Goal: Navigation & Orientation: Find specific page/section

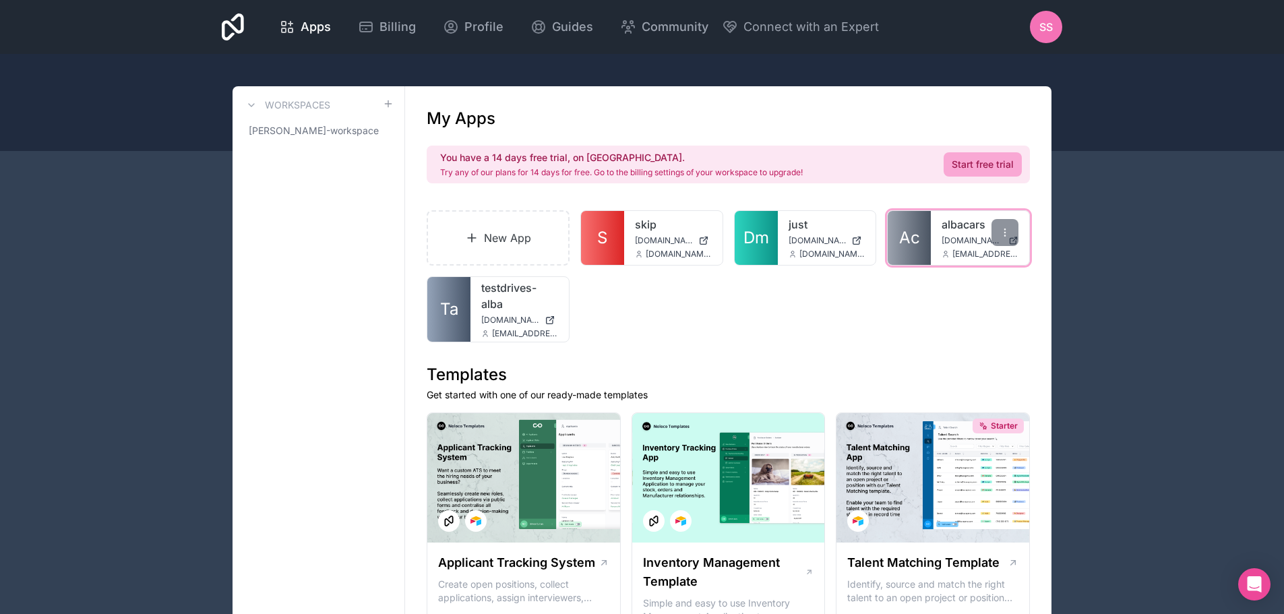
click at [937, 237] on div "albacars app.alba.cars talib@albacars.ae" at bounding box center [980, 238] width 98 height 54
click at [933, 237] on div "albacars app.alba.cars talib@albacars.ae" at bounding box center [980, 238] width 98 height 54
click at [928, 241] on link "Ac" at bounding box center [909, 238] width 43 height 54
click at [932, 238] on div "albacars app.alba.cars talib@albacars.ae" at bounding box center [980, 238] width 98 height 54
click at [930, 241] on link "Ac" at bounding box center [909, 238] width 43 height 54
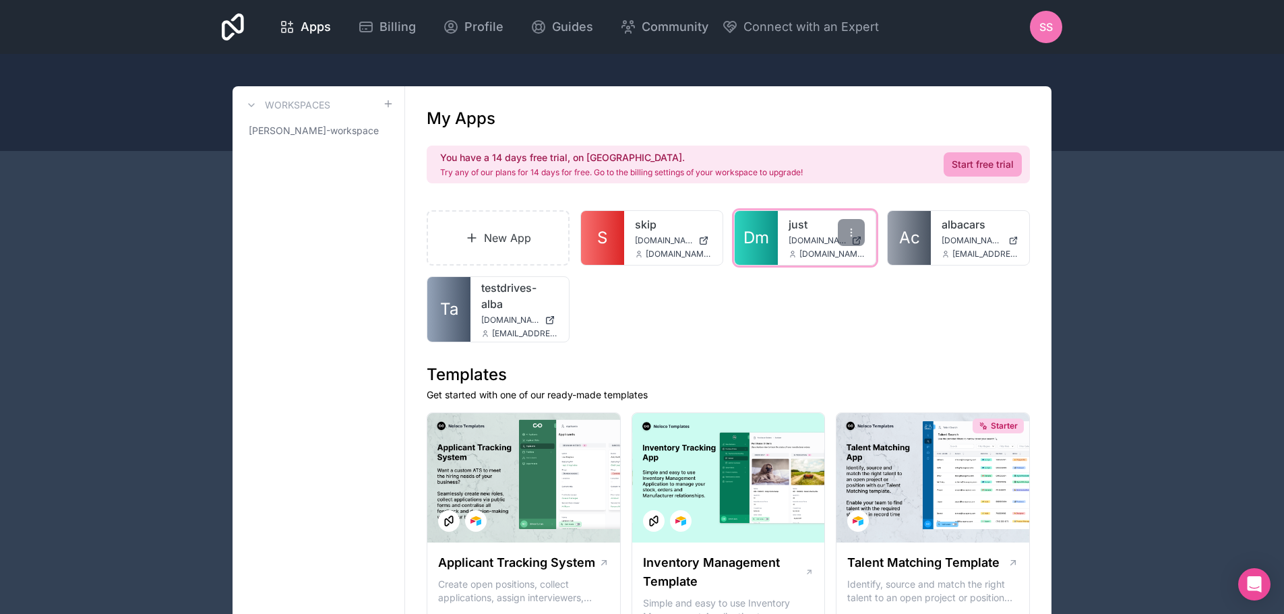
click at [781, 237] on div "just [DOMAIN_NAME] [PERSON_NAME][DOMAIN_NAME][EMAIL_ADDRESS][PERSON_NAME][DOMAI…" at bounding box center [827, 238] width 98 height 54
click at [766, 243] on span "Dm" at bounding box center [757, 238] width 26 height 22
